Goal: Check status: Check status

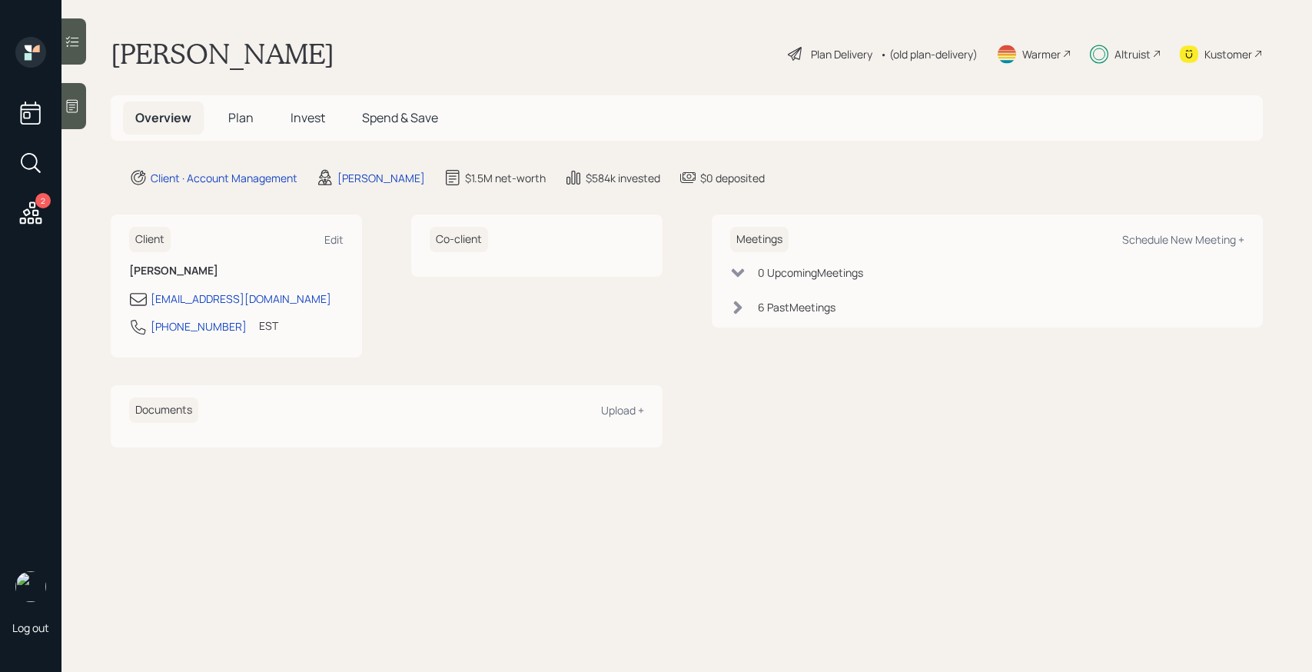
click at [297, 118] on span "Invest" at bounding box center [307, 117] width 35 height 17
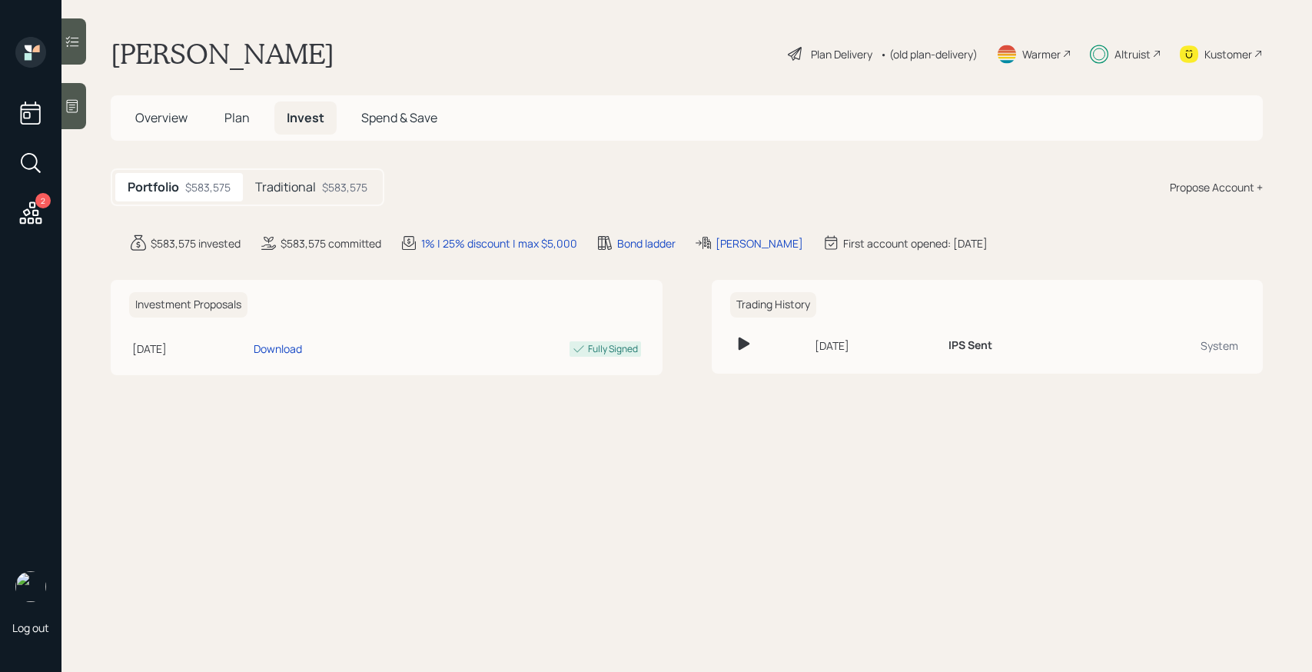
click at [303, 184] on h5 "Traditional" at bounding box center [285, 187] width 61 height 15
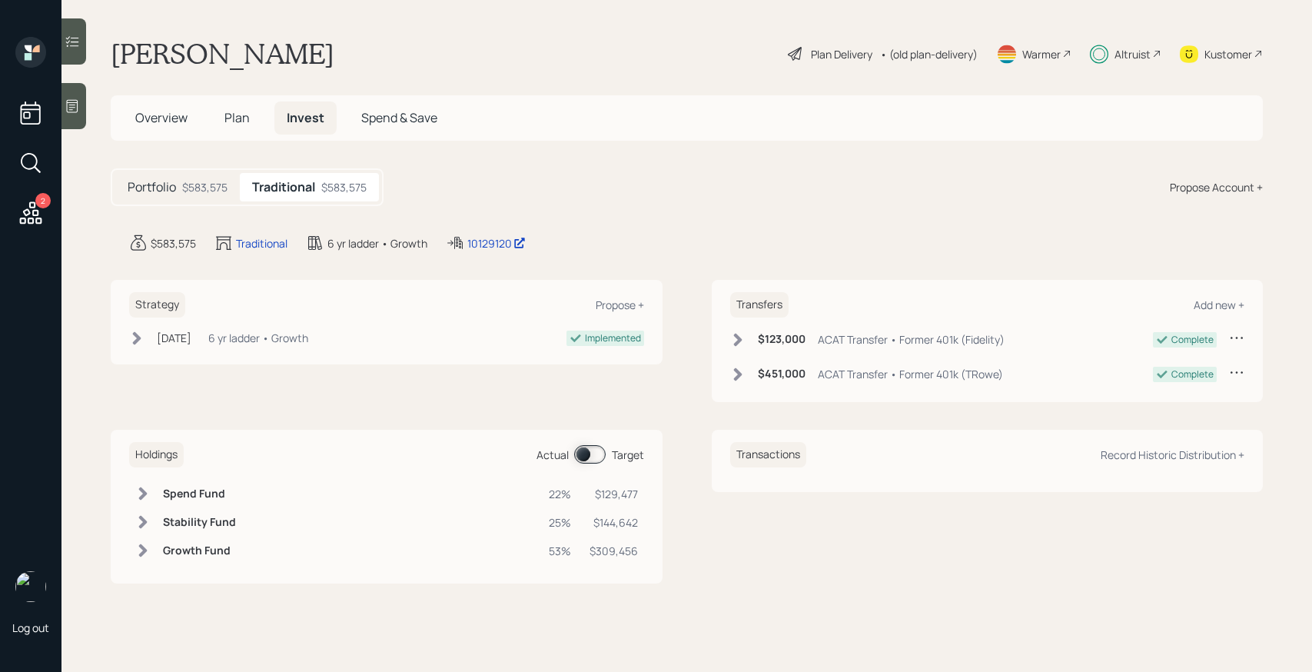
click at [586, 451] on span at bounding box center [590, 454] width 32 height 18
click at [591, 453] on span at bounding box center [590, 454] width 32 height 18
click at [86, 45] on main "[PERSON_NAME] Plan Delivery • (old plan-delivery) Warmer Altruist Kustomer Over…" at bounding box center [686, 336] width 1250 height 672
click at [78, 41] on icon at bounding box center [72, 41] width 15 height 15
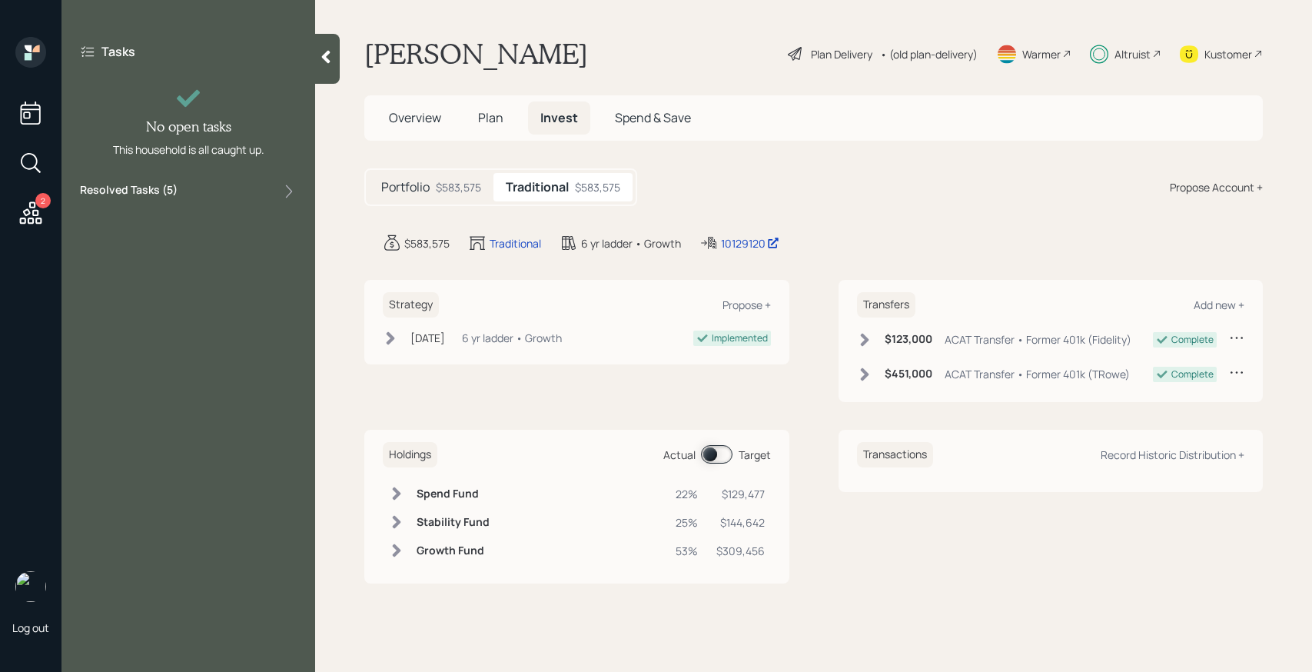
click at [186, 181] on div "Tasks No open tasks This household is all caught up. Resolved Tasks ( 5 )" at bounding box center [188, 122] width 254 height 170
click at [181, 189] on div "Resolved Tasks ( 5 )" at bounding box center [188, 191] width 217 height 18
